Goal: Transaction & Acquisition: Obtain resource

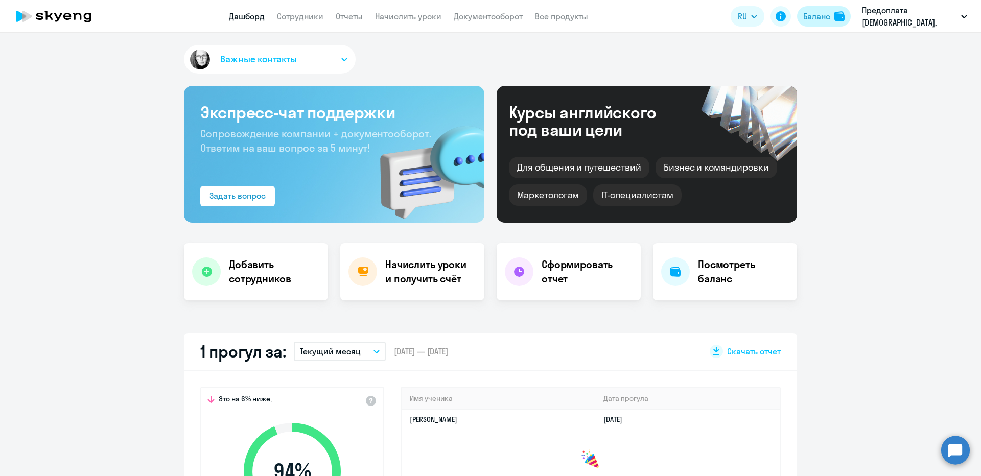
click at [819, 21] on div "Баланс" at bounding box center [816, 16] width 27 height 12
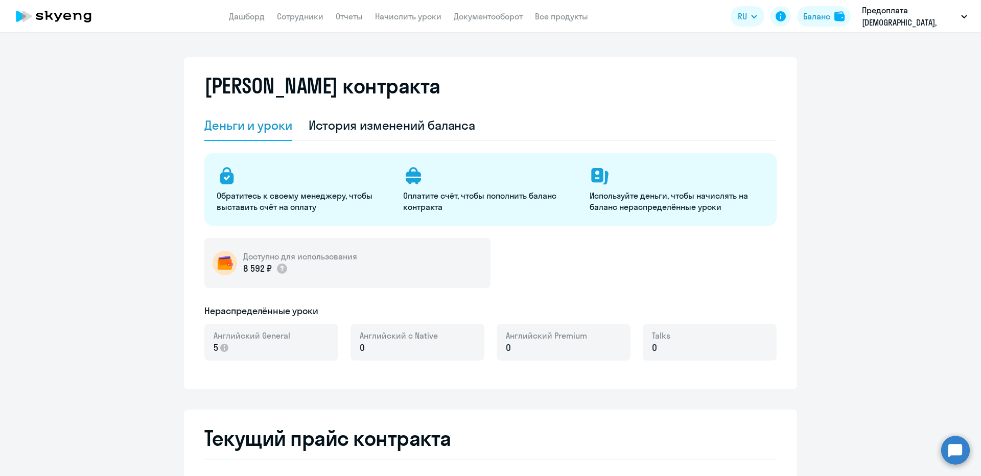
select select "english_adult_not_native_speaker"
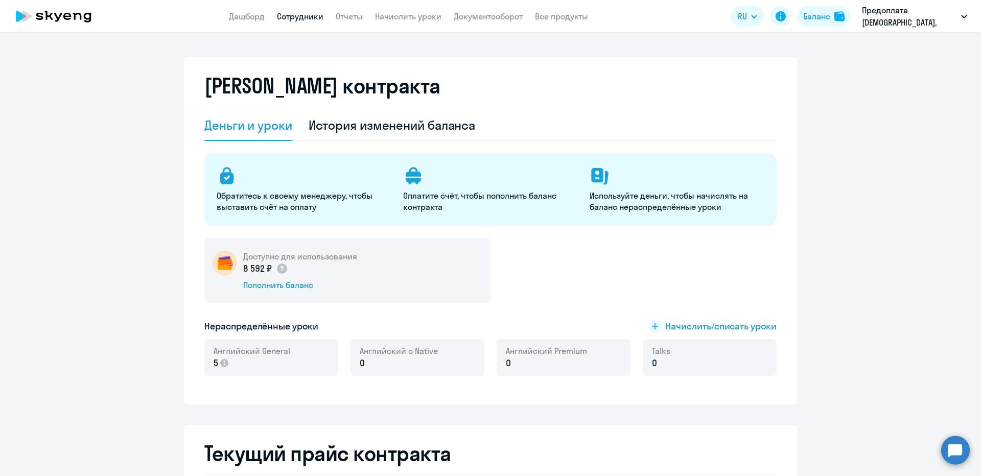
click at [305, 15] on link "Сотрудники" at bounding box center [300, 16] width 46 height 10
select select "30"
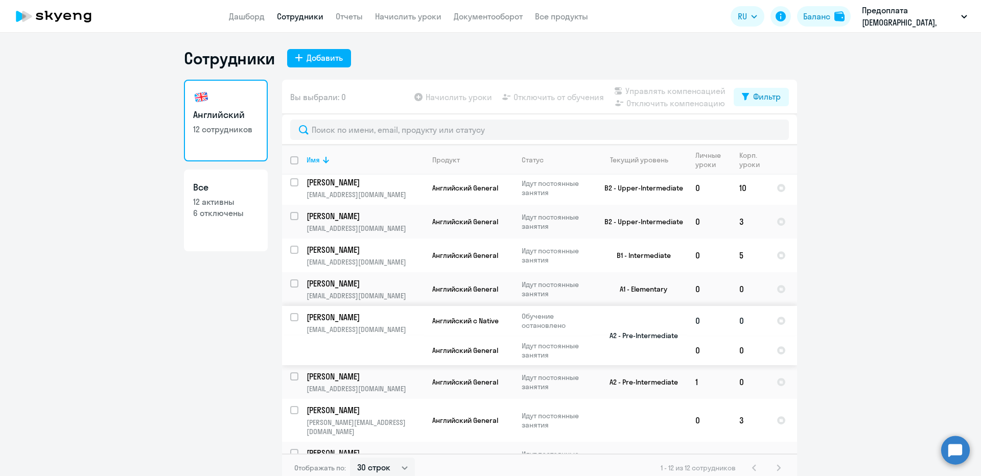
scroll to position [177, 0]
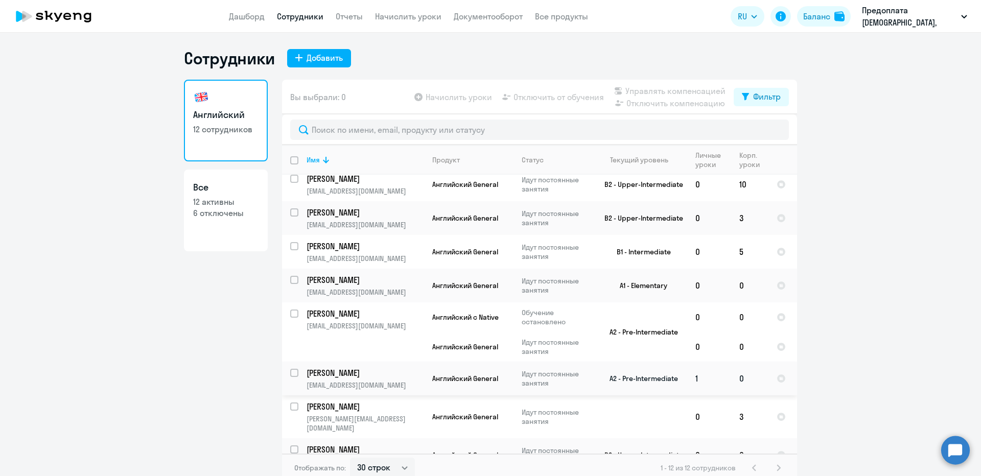
click at [293, 369] on input "select row 38548717" at bounding box center [300, 379] width 20 height 20
checkbox input "true"
click at [549, 96] on span "Отключить от обучения" at bounding box center [558, 97] width 90 height 12
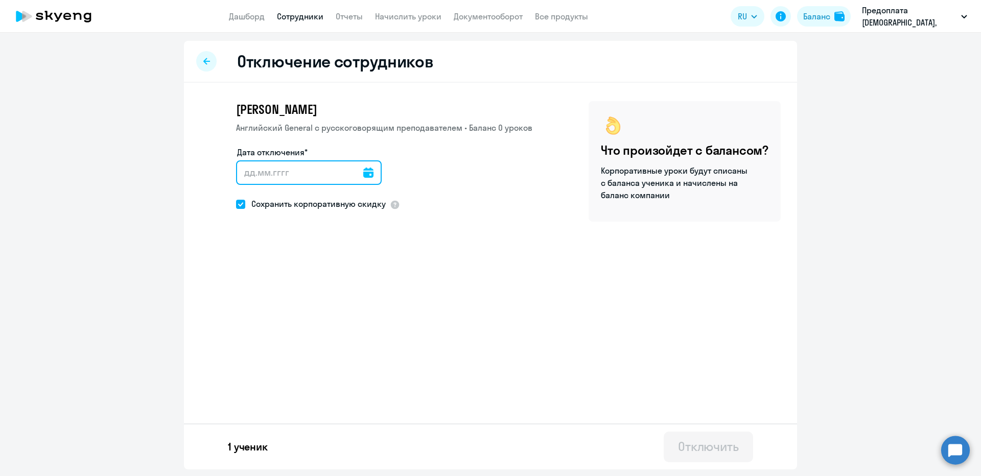
click at [299, 172] on input "Дата отключения*" at bounding box center [309, 172] width 146 height 25
click at [374, 174] on input "Дата отключения*" at bounding box center [309, 172] width 146 height 25
click at [370, 174] on icon at bounding box center [368, 173] width 10 height 10
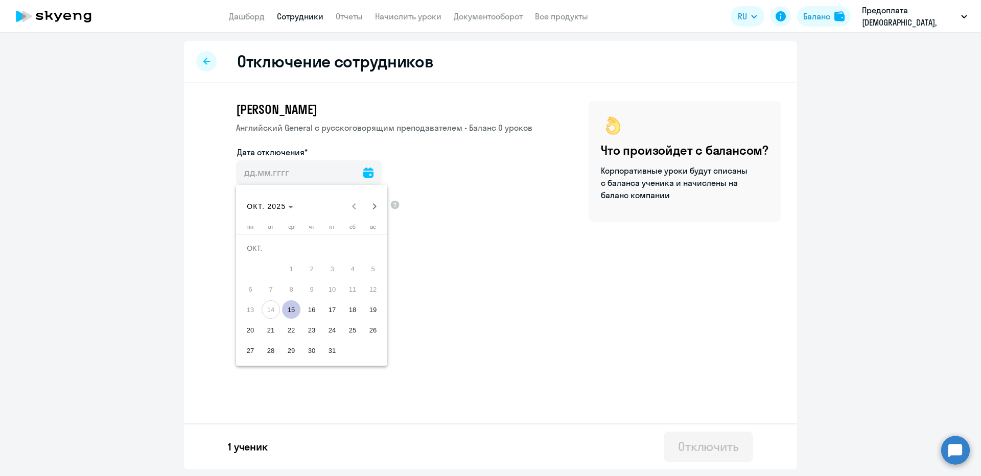
click at [286, 313] on span "15" at bounding box center [291, 309] width 18 height 18
type input "15.10.2025"
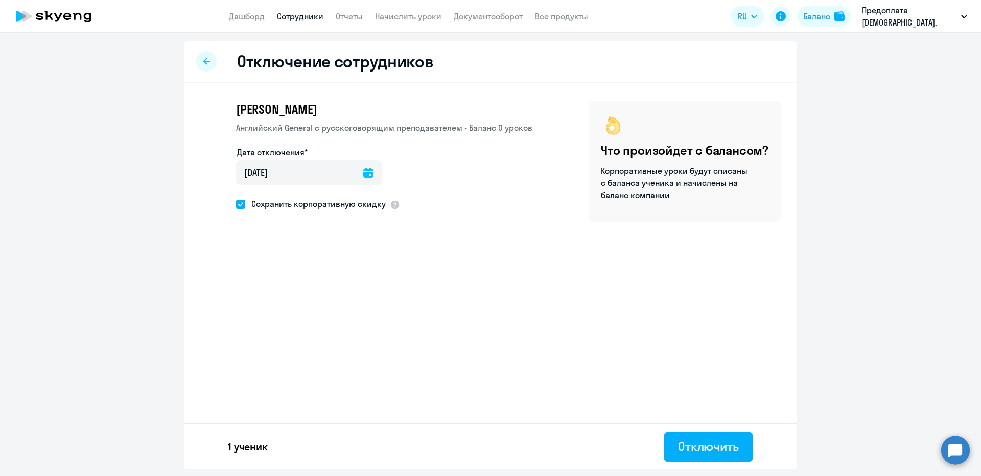
click at [238, 200] on span at bounding box center [240, 204] width 9 height 9
click at [236, 204] on input "Сохранить корпоративную скидку" at bounding box center [235, 204] width 1 height 1
checkbox input "false"
click at [699, 445] on div "Отключить" at bounding box center [708, 446] width 61 height 16
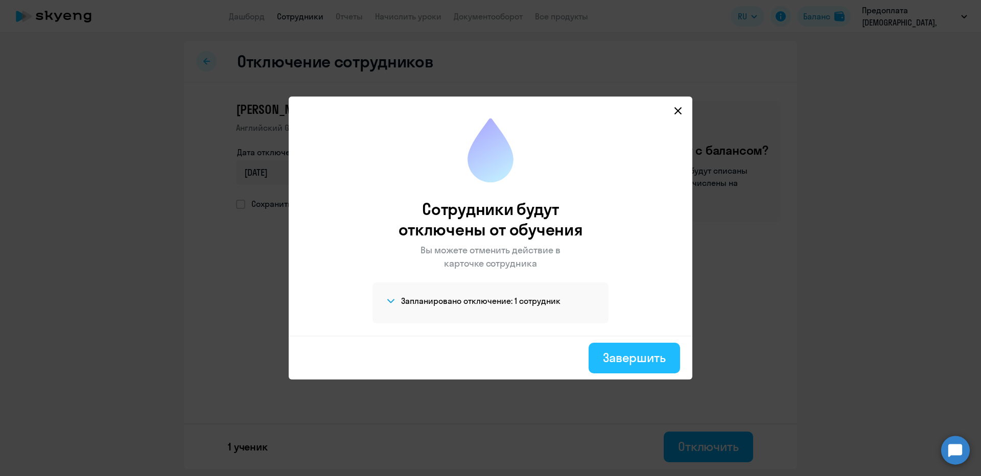
click at [634, 352] on div "Завершить" at bounding box center [634, 357] width 63 height 16
select select "30"
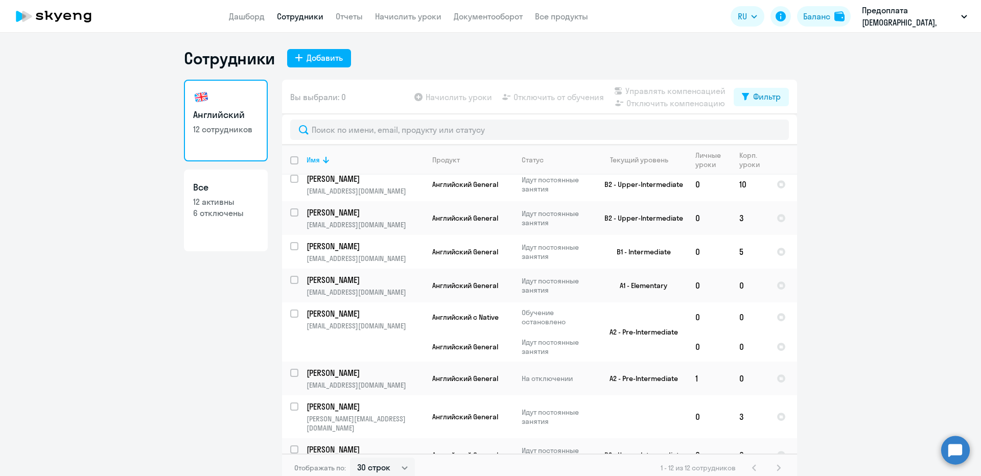
click at [461, 102] on app-table-action-button "Начислить уроки" at bounding box center [452, 97] width 80 height 12
click at [405, 15] on link "Начислить уроки" at bounding box center [408, 16] width 66 height 10
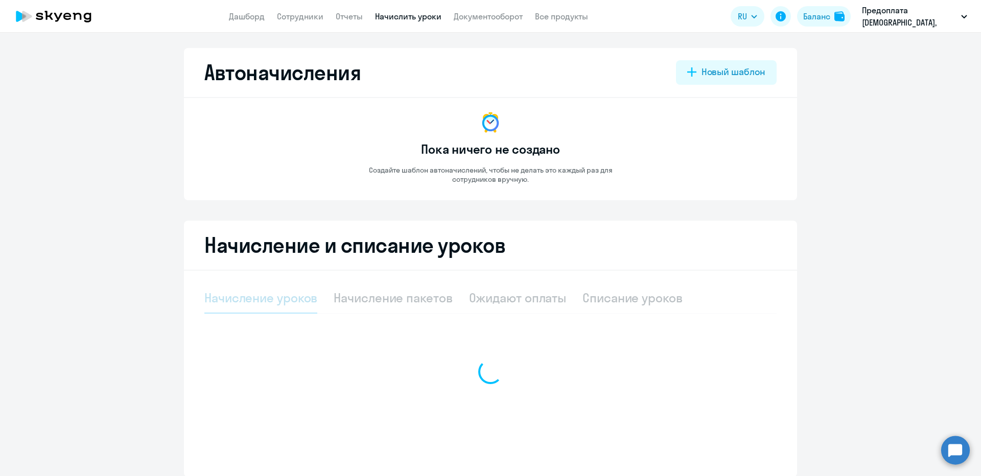
select select "10"
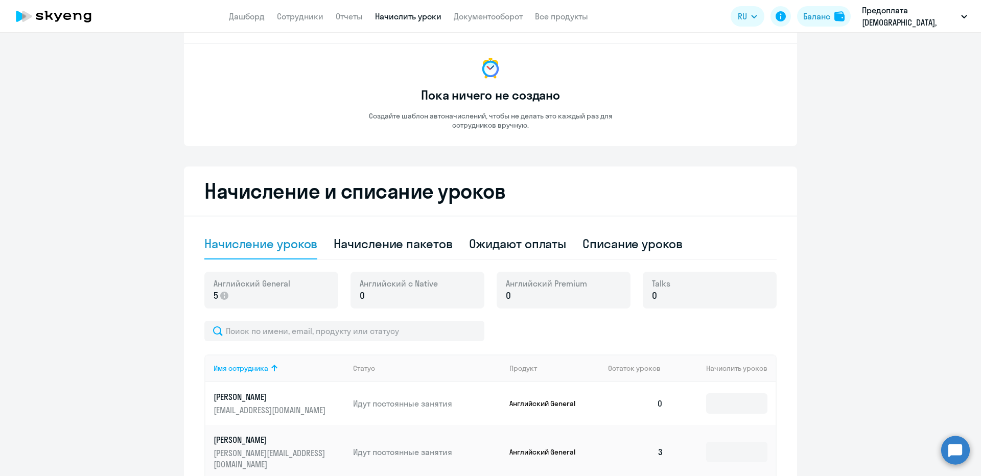
scroll to position [245, 0]
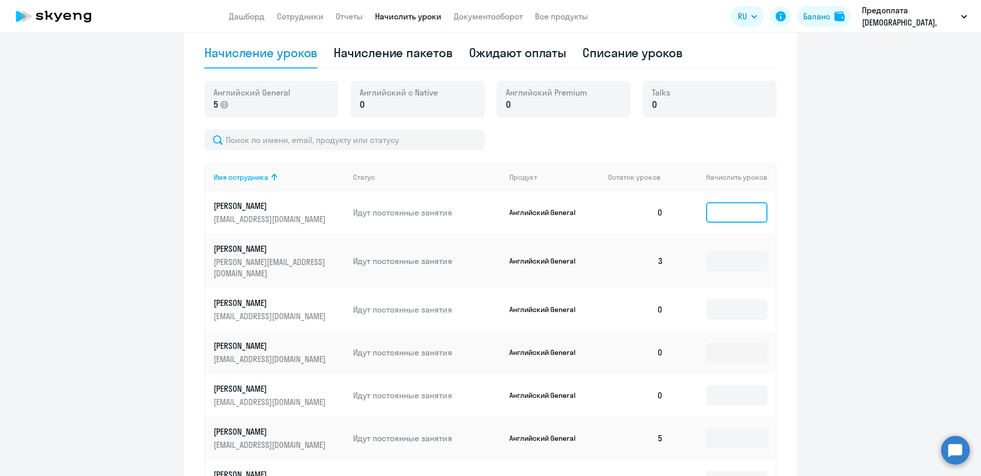
click at [726, 208] on input at bounding box center [736, 212] width 61 height 20
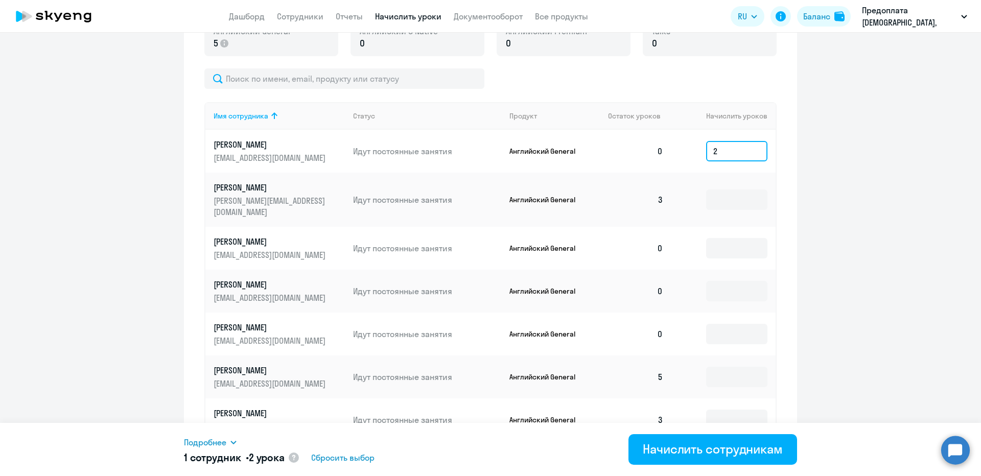
scroll to position [368, 0]
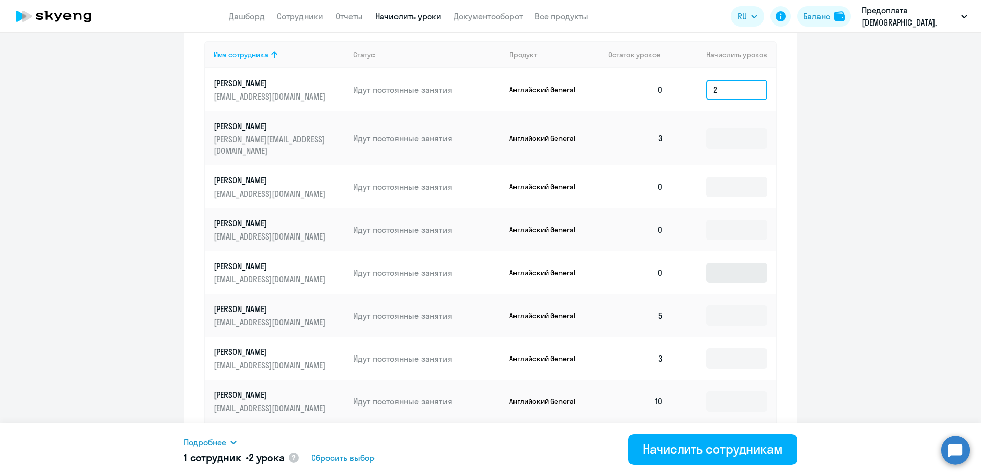
type input "2"
click at [715, 263] on input at bounding box center [736, 273] width 61 height 20
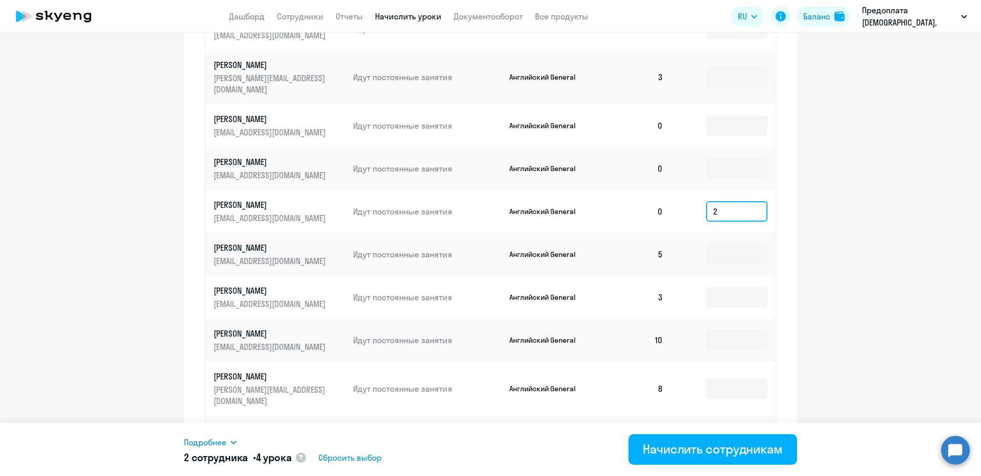
scroll to position [475, 0]
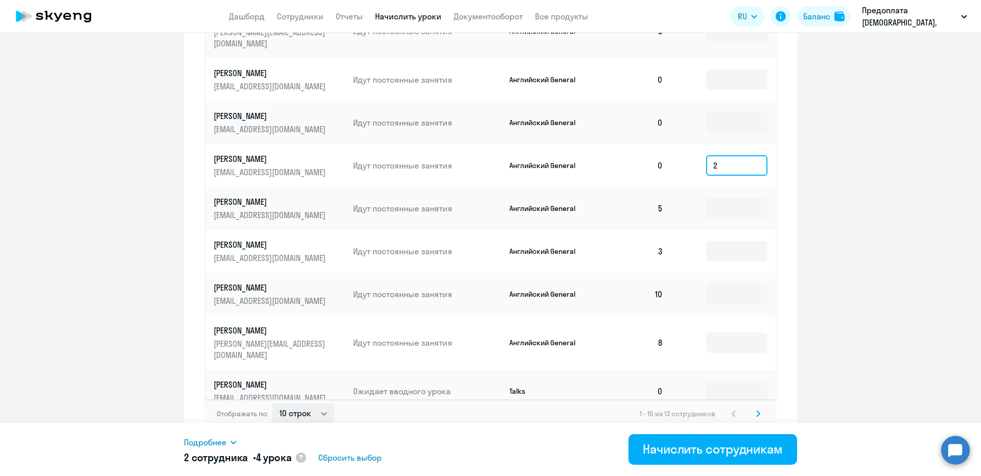
type input "2"
select select "30"
click at [272, 404] on select "10 строк 30 строк 50 строк" at bounding box center [303, 414] width 62 height 20
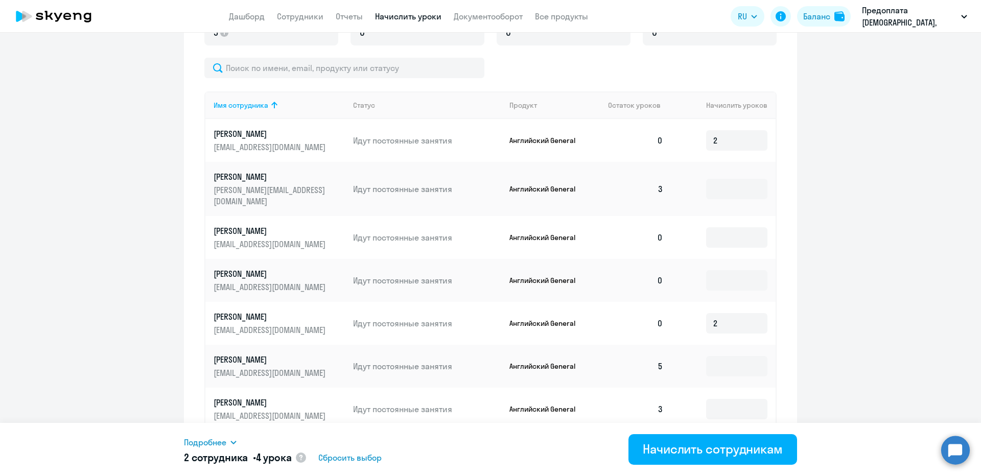
scroll to position [300, 0]
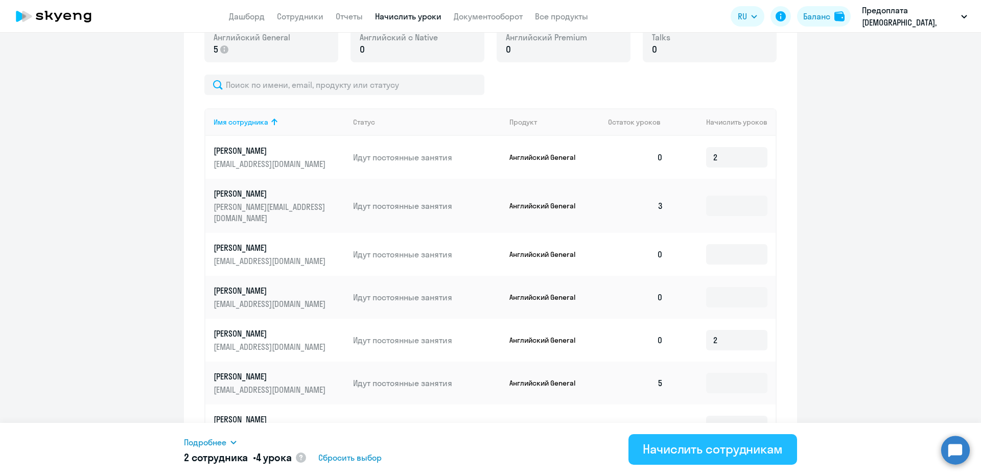
click at [718, 447] on div "Начислить сотрудникам" at bounding box center [713, 449] width 140 height 16
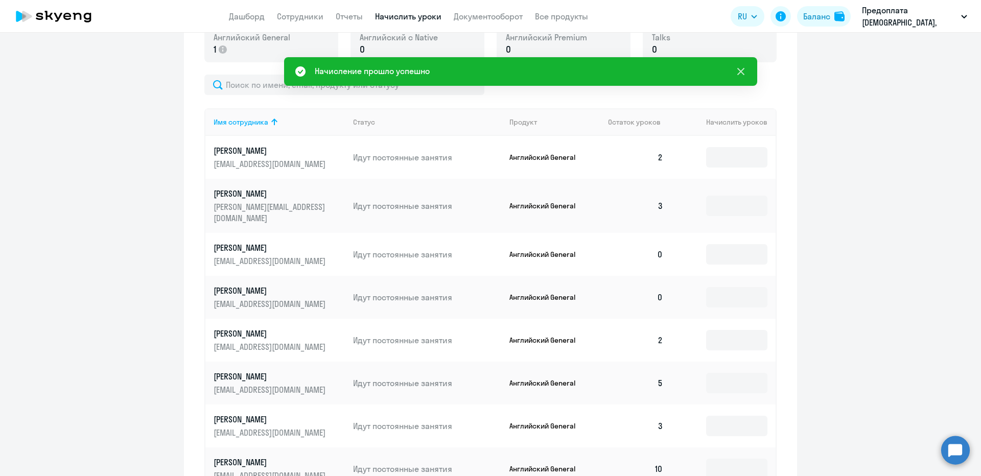
click at [737, 70] on icon at bounding box center [741, 71] width 12 height 12
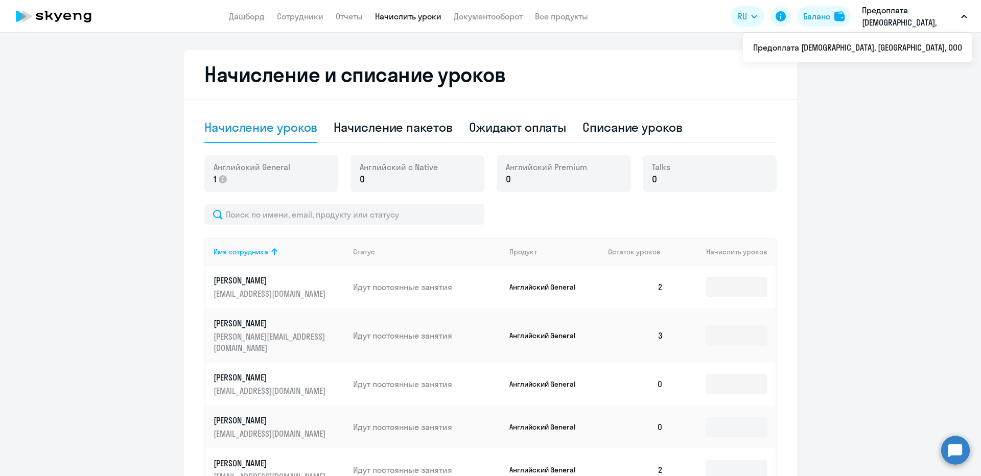
scroll to position [0, 0]
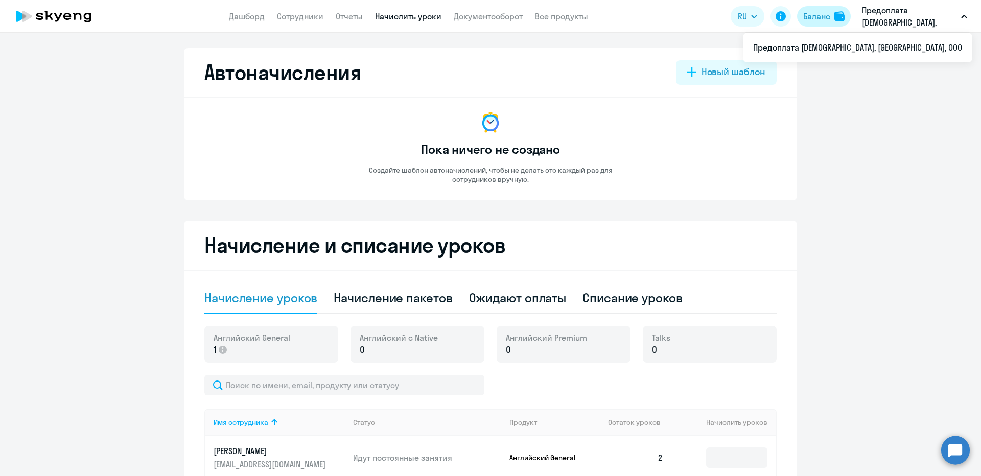
click at [825, 23] on button "Баланс" at bounding box center [824, 16] width 54 height 20
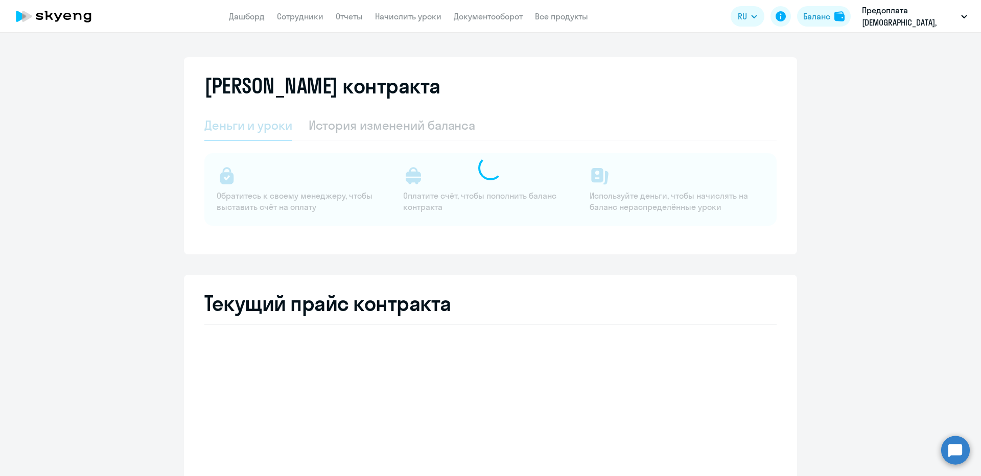
select select "english_adult_not_native_speaker"
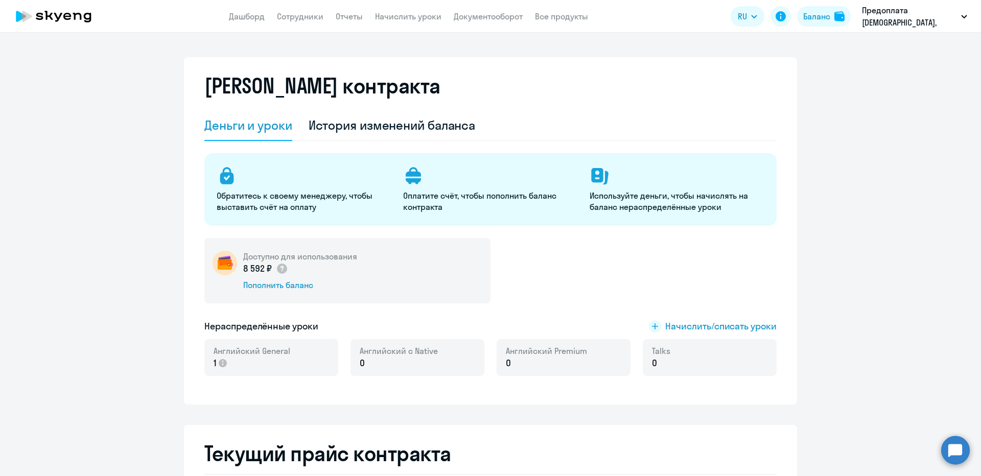
click at [314, 23] on app-header "Дашборд Сотрудники Отчеты Начислить уроки Документооборот Все продукты Дашборд …" at bounding box center [490, 16] width 981 height 33
click at [304, 16] on link "Сотрудники" at bounding box center [300, 16] width 46 height 10
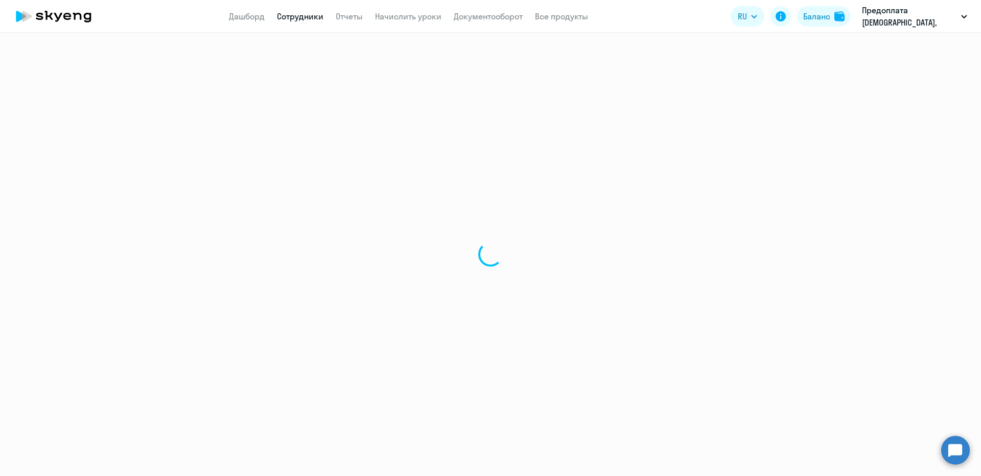
select select "30"
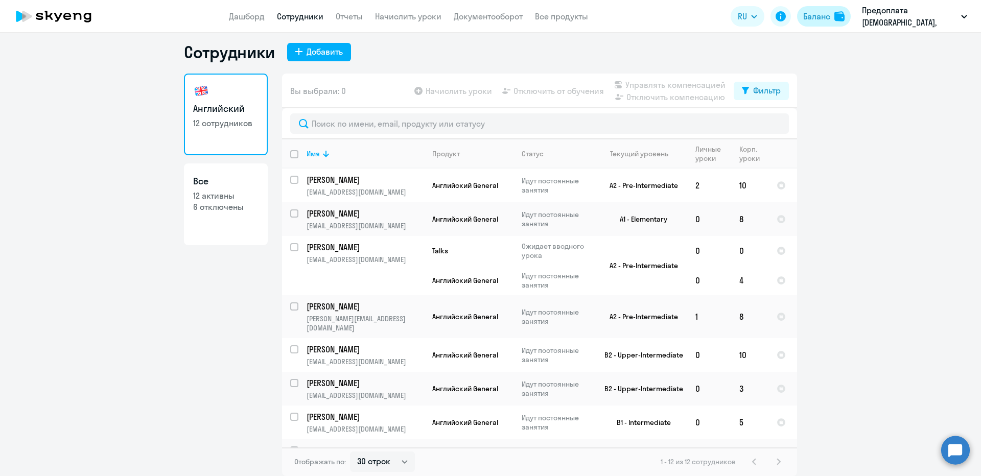
click at [819, 17] on div "Баланс" at bounding box center [816, 16] width 27 height 12
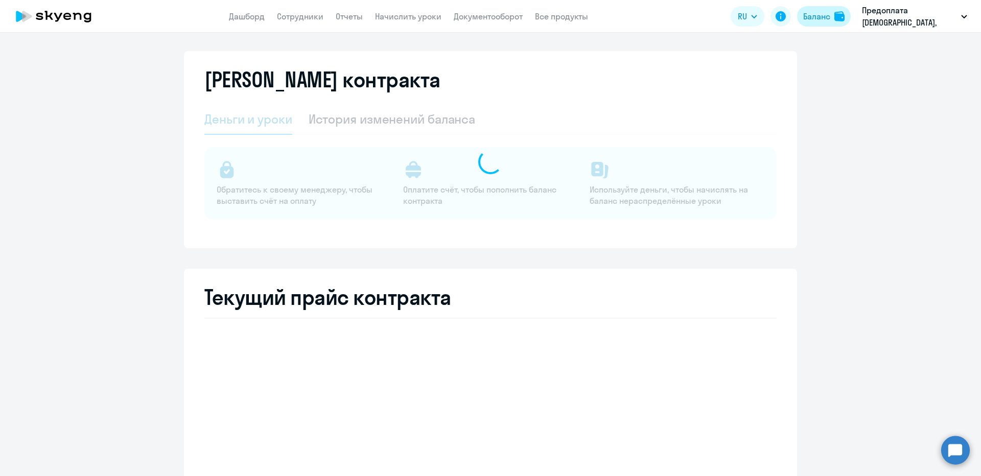
select select "english_adult_not_native_speaker"
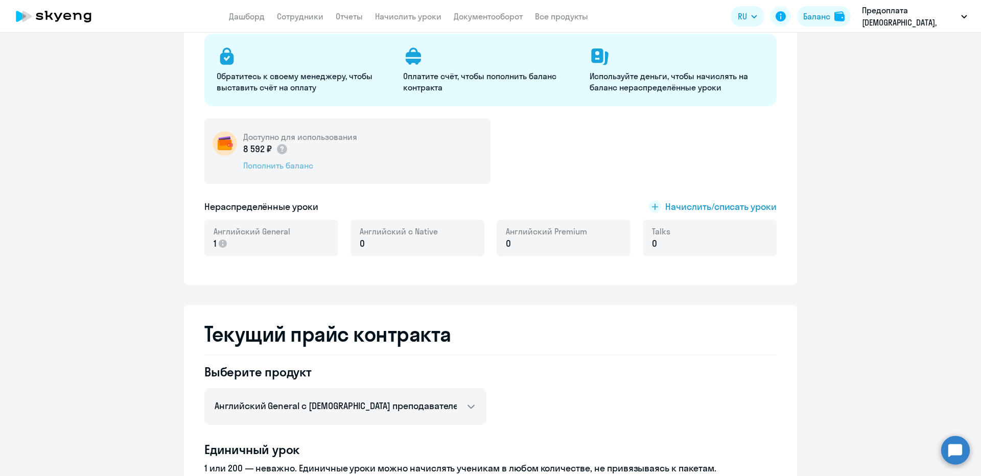
scroll to position [129, 0]
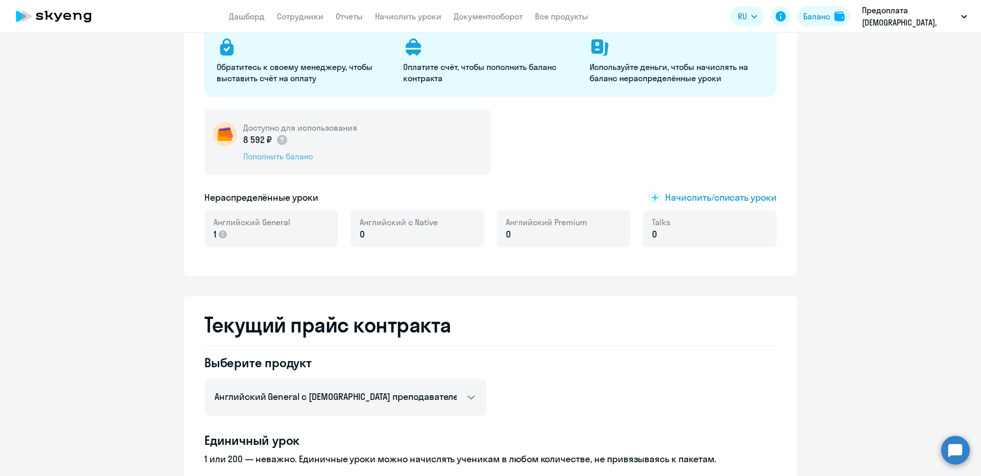
click at [282, 161] on div "Пополнить баланс" at bounding box center [300, 156] width 114 height 11
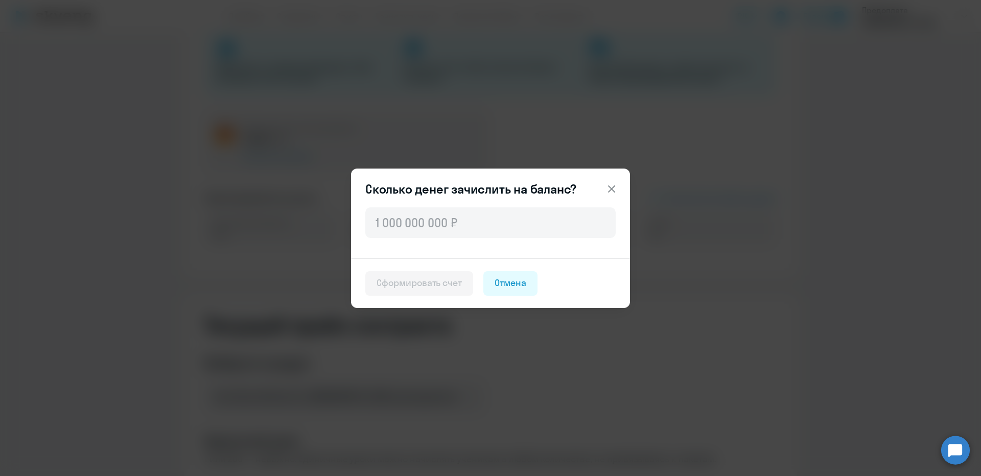
click at [610, 186] on icon at bounding box center [611, 188] width 7 height 7
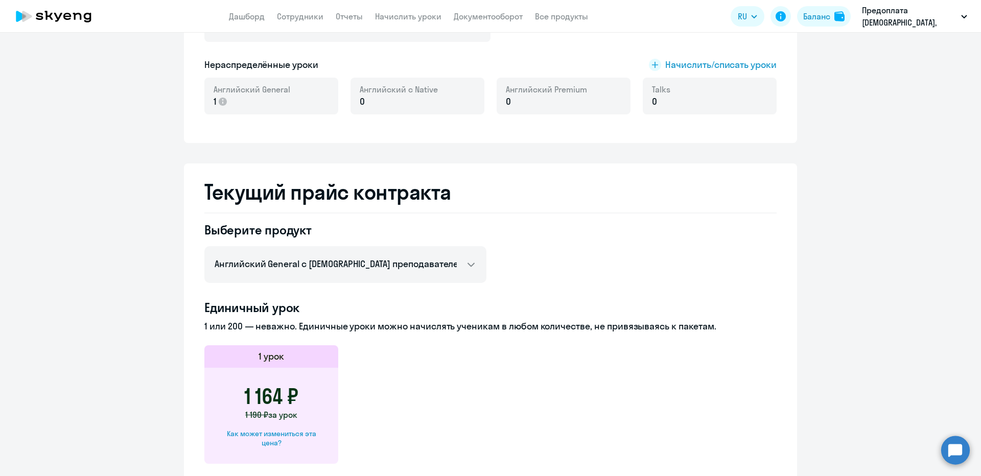
scroll to position [67, 0]
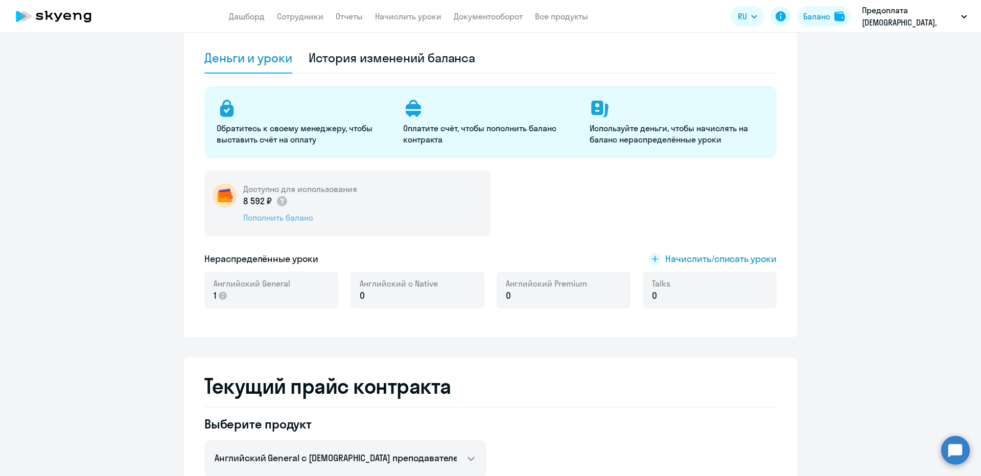
click at [263, 213] on div "Пополнить баланс" at bounding box center [300, 217] width 114 height 11
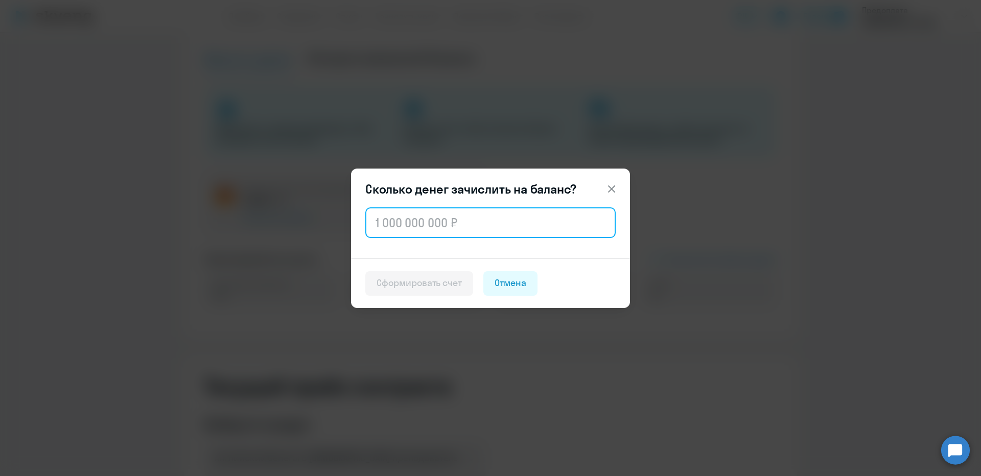
click at [495, 221] on input "text" at bounding box center [490, 222] width 250 height 31
paste input "55 872"
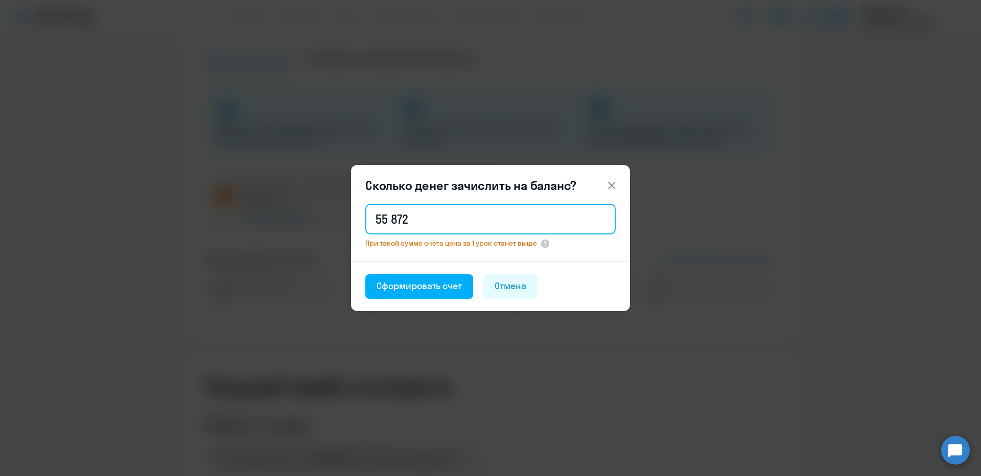
drag, startPoint x: 416, startPoint y: 218, endPoint x: 352, endPoint y: 217, distance: 63.9
click at [352, 217] on div "55 872 При такой сумме счёта цена за 1 урок станет выше" at bounding box center [490, 232] width 279 height 60
type input "60 000"
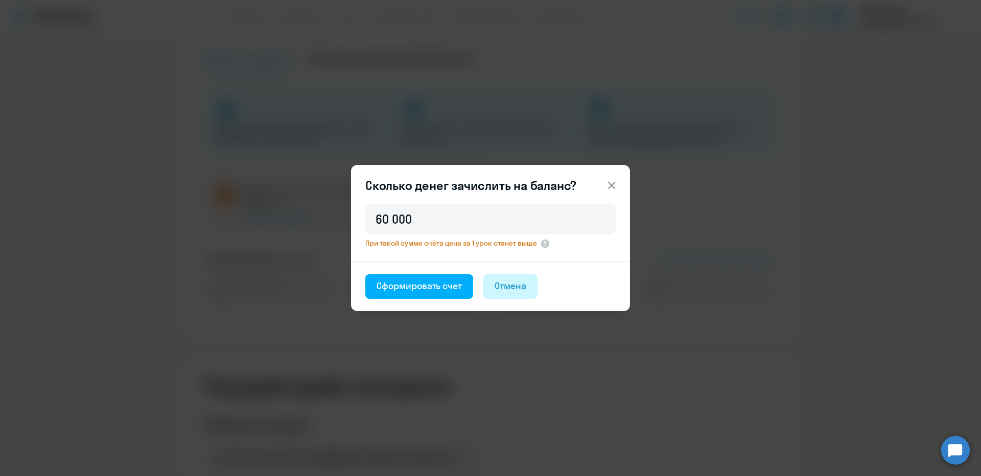
click at [527, 281] on button "Отмена" at bounding box center [510, 286] width 54 height 25
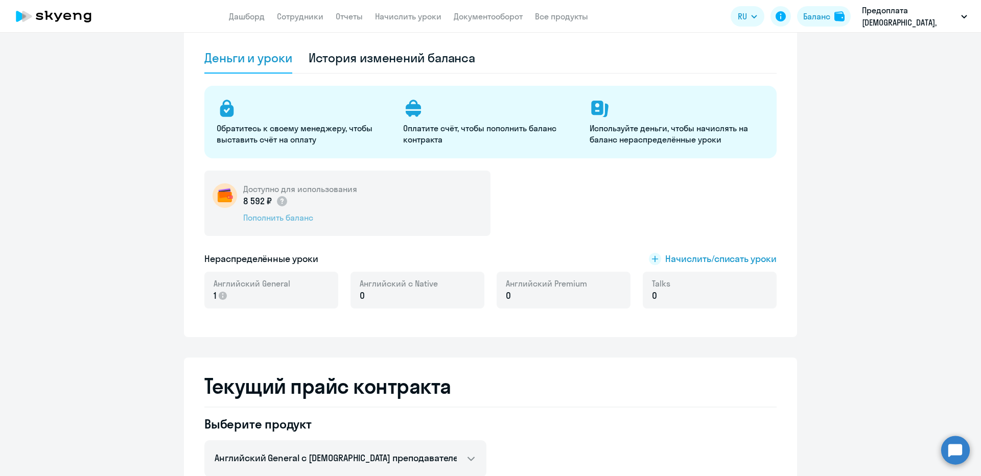
click at [277, 218] on div "Пополнить баланс" at bounding box center [300, 217] width 114 height 11
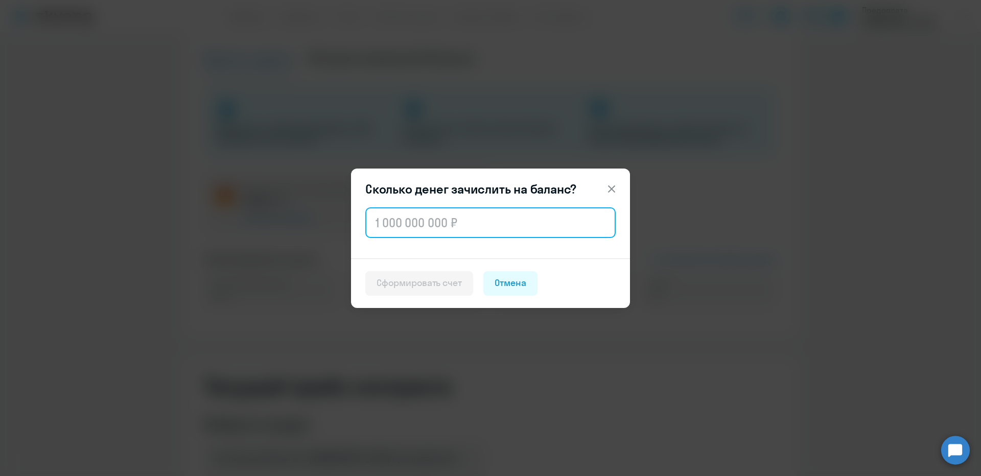
click at [479, 221] on input "text" at bounding box center [490, 222] width 250 height 31
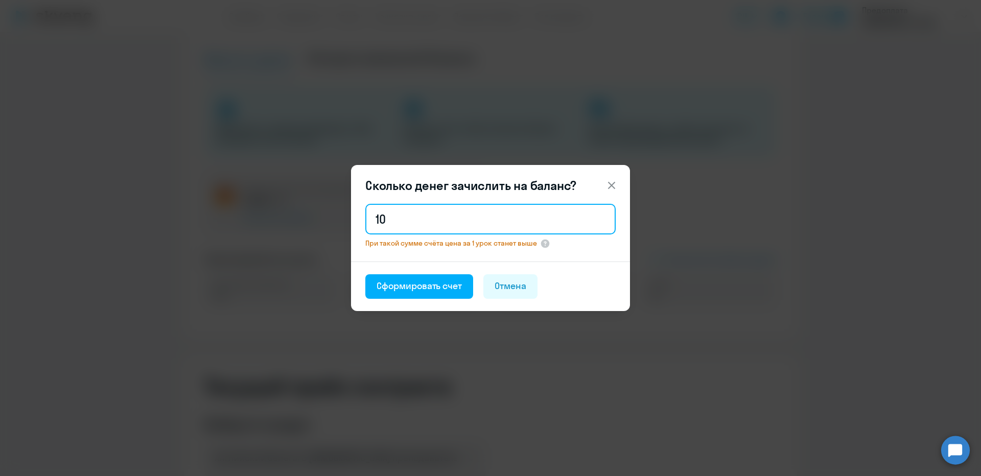
type input "1"
type input "9"
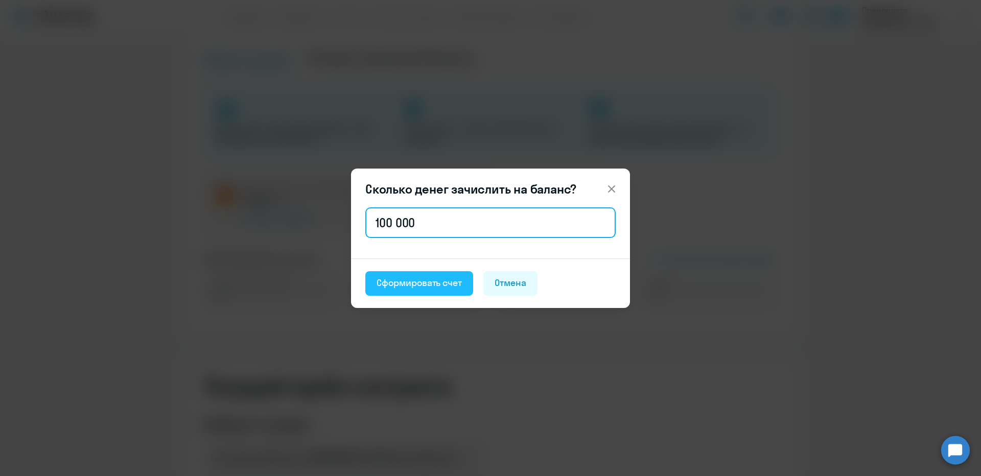
type input "100 000"
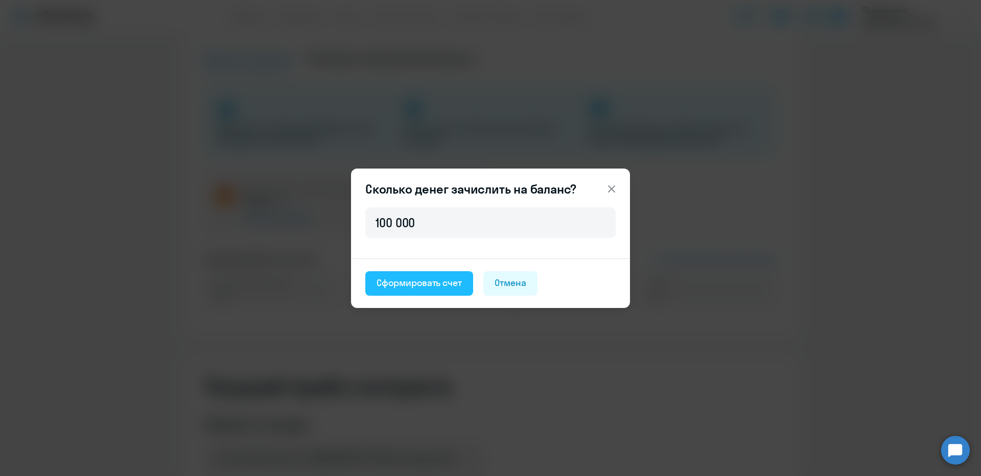
click at [441, 288] on div "Сформировать счет" at bounding box center [418, 282] width 85 height 13
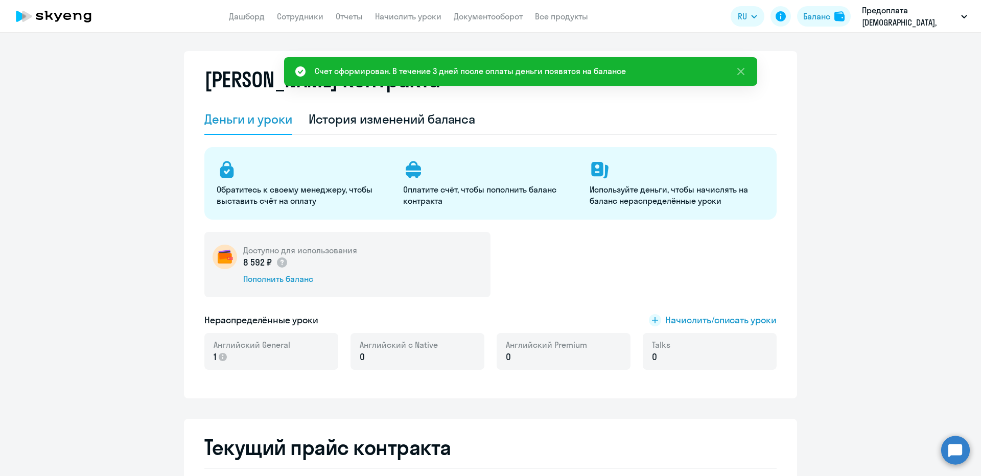
scroll to position [0, 0]
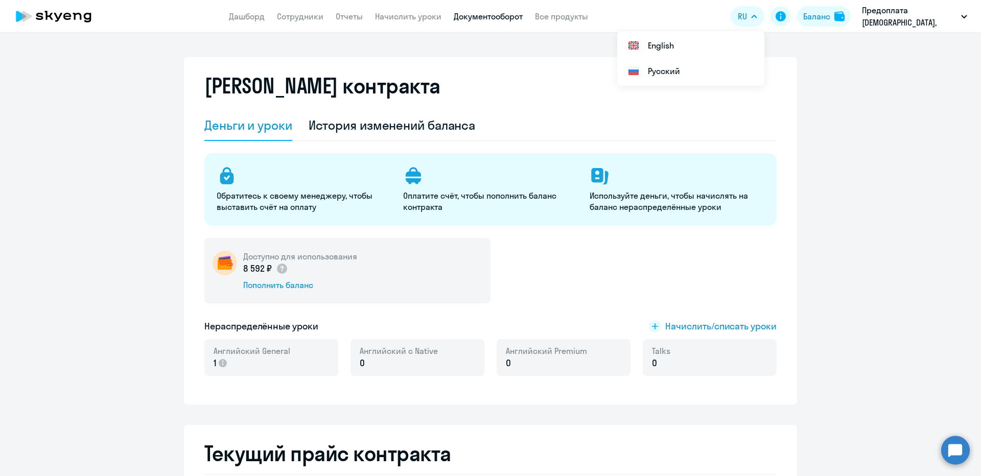
click at [494, 17] on link "Документооборот" at bounding box center [488, 16] width 69 height 10
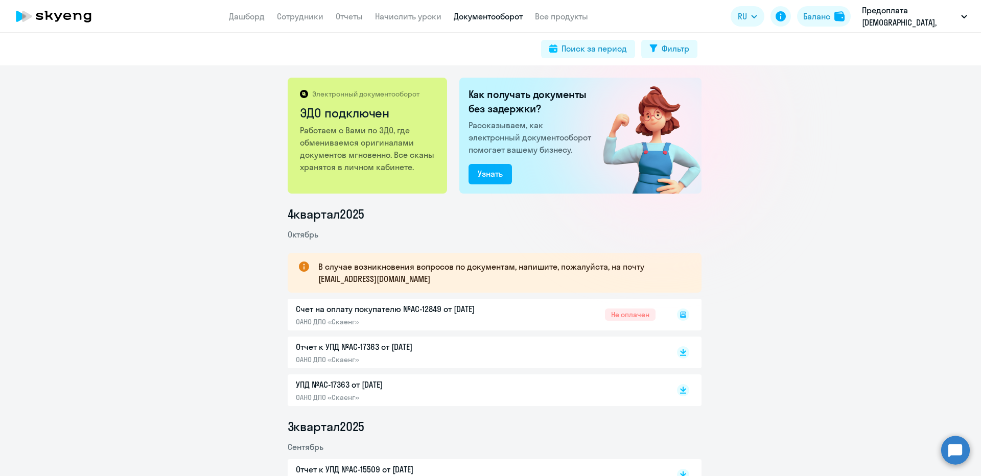
drag, startPoint x: 678, startPoint y: 316, endPoint x: 643, endPoint y: 315, distance: 35.3
click at [643, 315] on div "Счет на оплату покупателю №AC-12849 от 14.10.2025 ОАНО ДПО «Скаенг» Не оплачен" at bounding box center [495, 315] width 414 height 32
click at [681, 315] on icon at bounding box center [683, 315] width 6 height 6
click at [428, 308] on div "Счет на оплату покупателю №AC-12849 от 14.10.2025 ОАНО ДПО «Скаенг» Не оплачен" at bounding box center [495, 315] width 414 height 32
click at [383, 319] on div "Счет на оплату покупателю №AC-12849 от 14.10.2025 ОАНО ДПО «Скаенг» Не оплачен" at bounding box center [495, 315] width 414 height 32
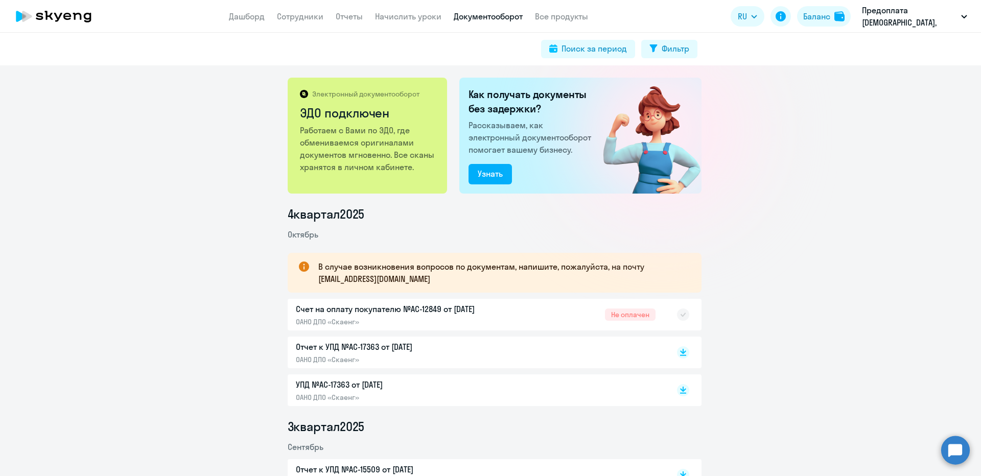
click at [411, 310] on div "Счет на оплату покупателю №AC-12849 от 14.10.2025 ОАНО ДПО «Скаенг» Не оплачен" at bounding box center [495, 315] width 414 height 32
click at [677, 310] on rect at bounding box center [683, 315] width 12 height 12
